Goal: Find specific page/section: Find specific page/section

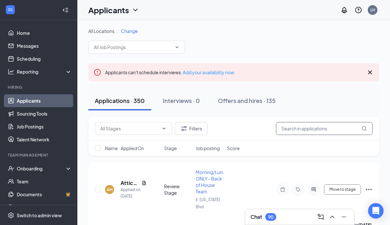
click at [309, 127] on input "text" at bounding box center [324, 128] width 97 height 13
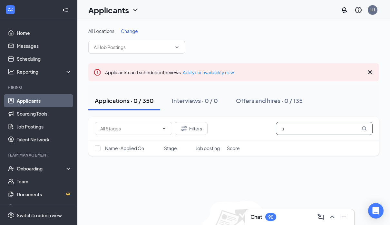
type input "t"
type input "[PERSON_NAME]"
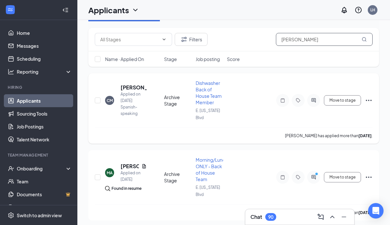
scroll to position [4, 0]
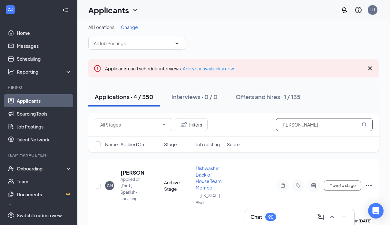
drag, startPoint x: 305, startPoint y: 123, endPoint x: 273, endPoint y: 121, distance: 32.6
click at [273, 121] on div "Filters [PERSON_NAME]" at bounding box center [234, 124] width 278 height 13
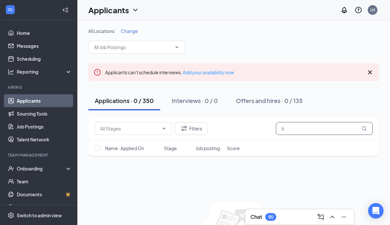
type input "t"
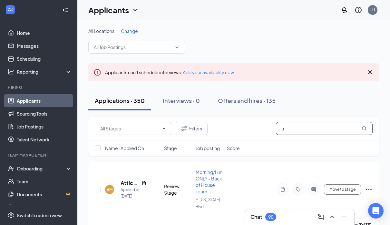
type input "t"
type input "a"
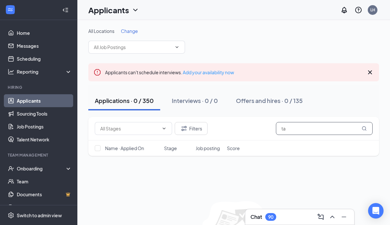
type input "t"
type input "[PERSON_NAME]"
